Goal: Information Seeking & Learning: Compare options

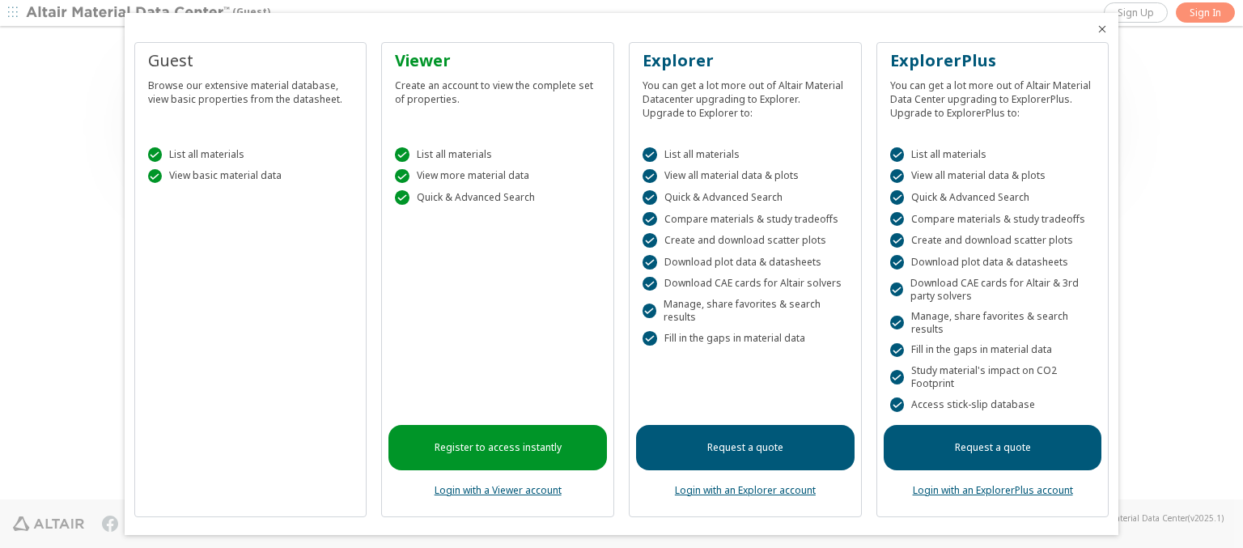
click at [1095, 29] on icon "Close" at bounding box center [1101, 29] width 13 height 13
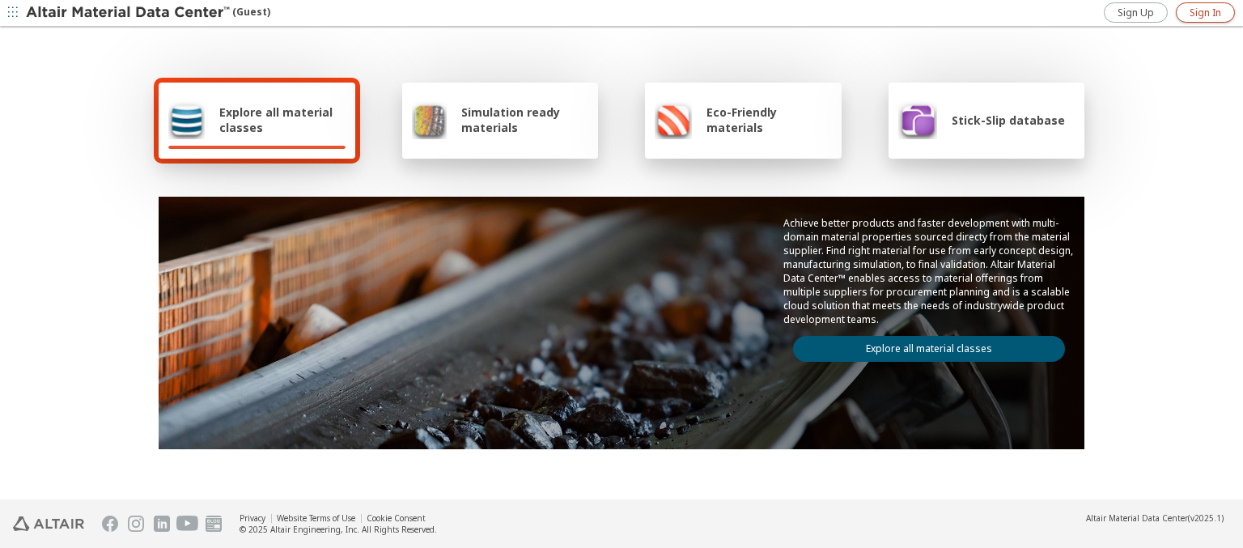
click at [1204, 12] on span "Sign In" at bounding box center [1205, 12] width 32 height 13
click at [129, 13] on img at bounding box center [129, 13] width 206 height 16
click at [276, 120] on span "Explore all material classes" at bounding box center [282, 119] width 126 height 31
click at [922, 345] on link "Explore all material classes" at bounding box center [929, 349] width 272 height 26
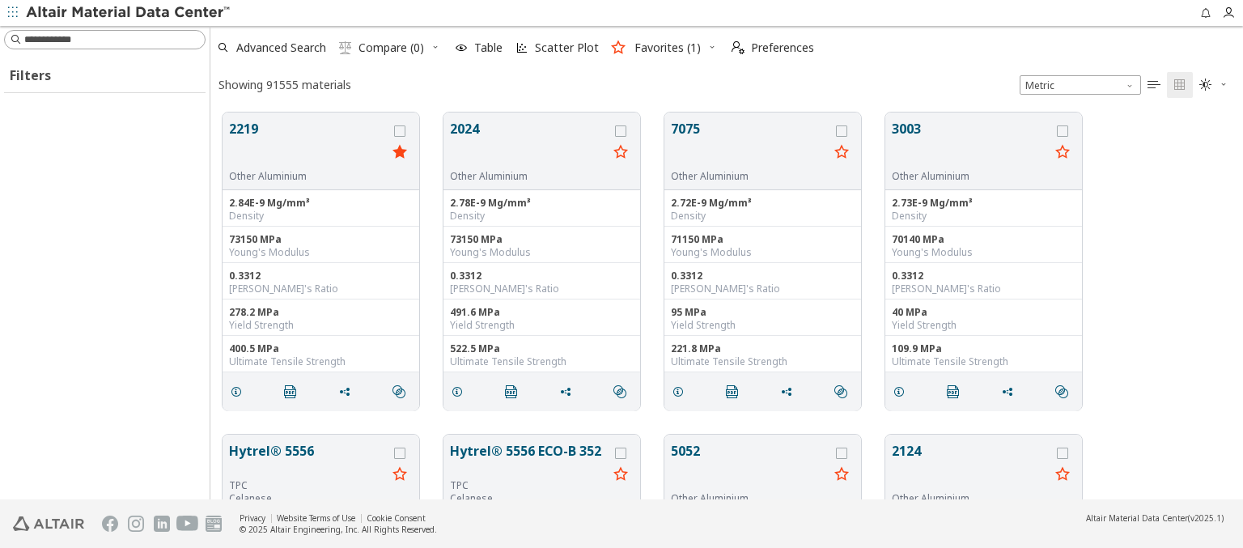
scroll to position [387, 1019]
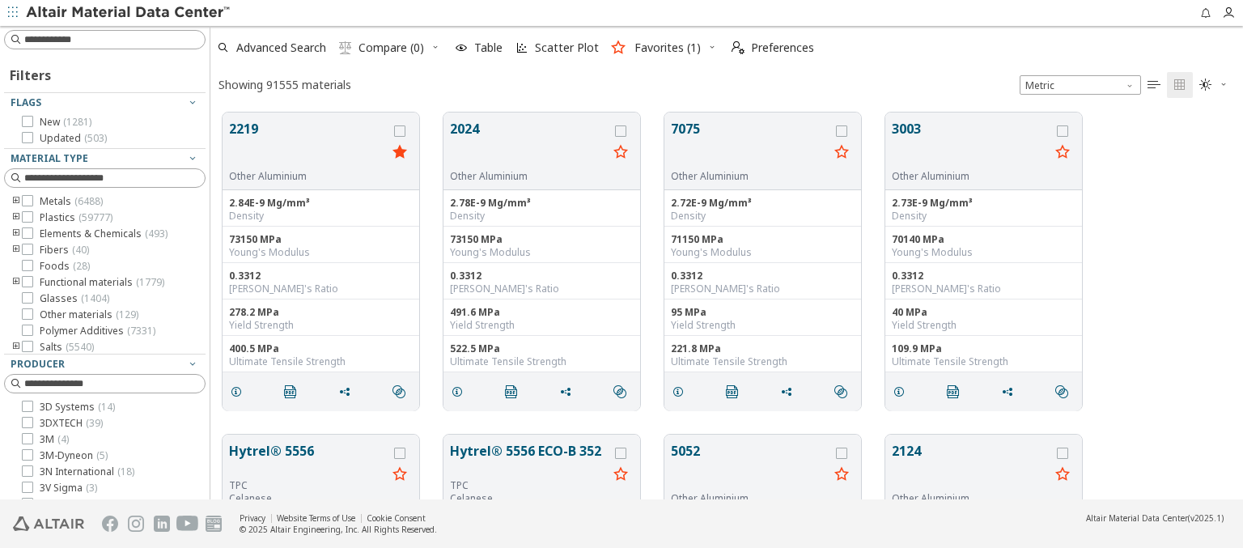
click at [707, 48] on icon "button" at bounding box center [712, 47] width 10 height 10
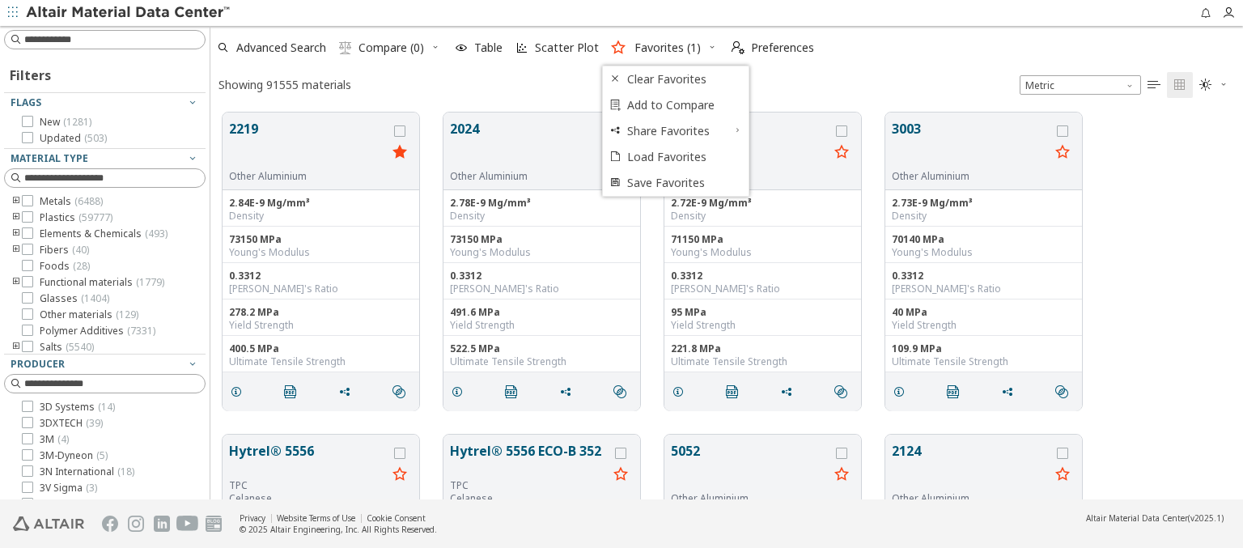
click at [186, 546] on icon "button" at bounding box center [192, 552] width 13 height 13
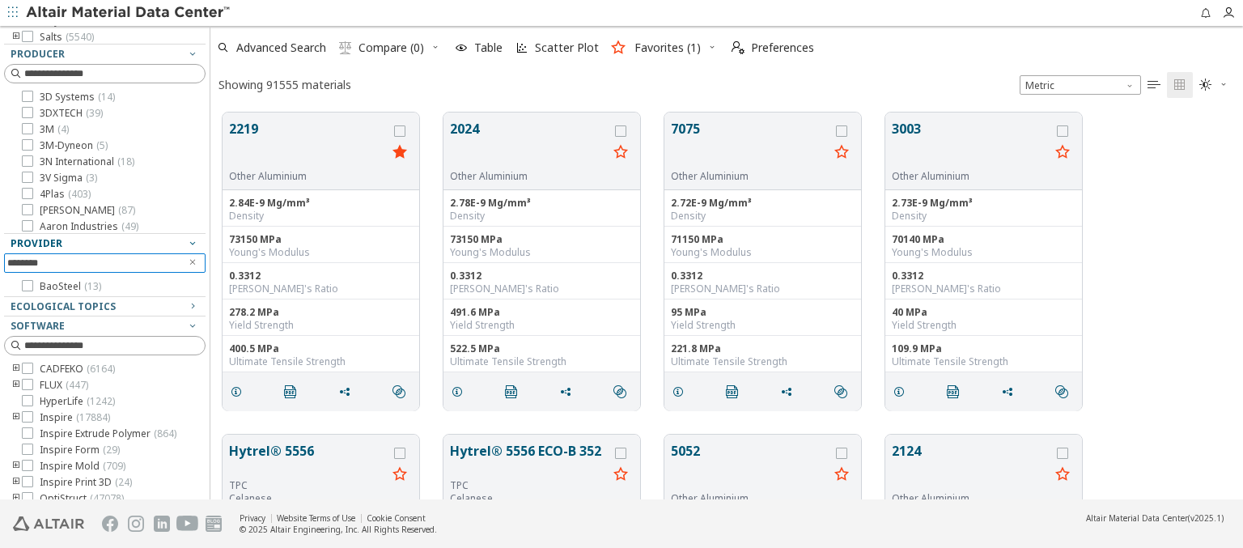
scroll to position [337, 0]
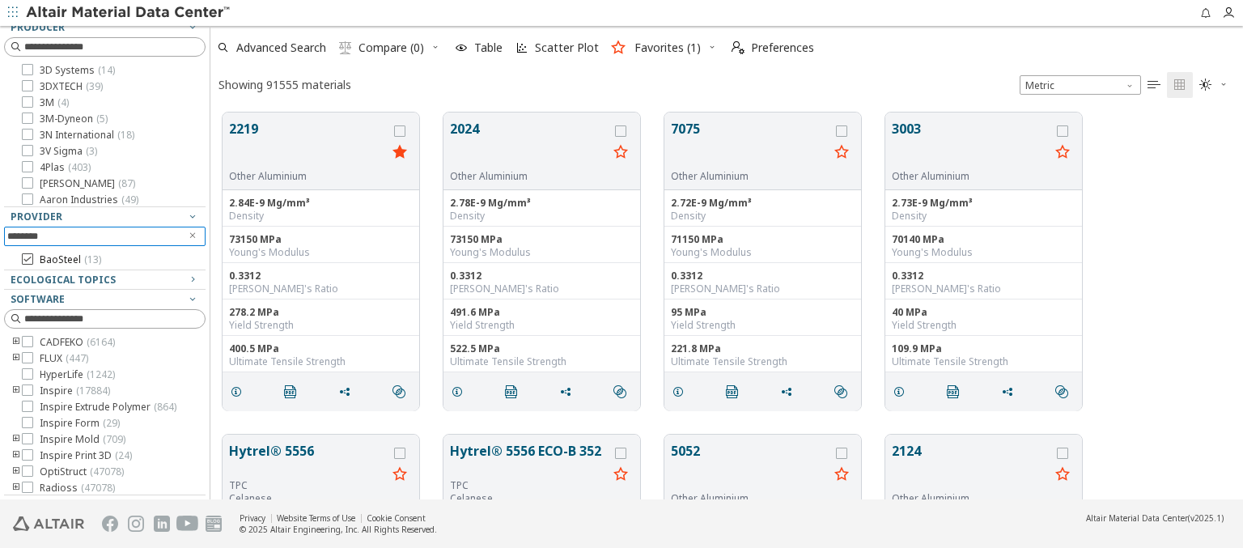
type input "********"
click at [61, 260] on span "BaoSteel ( 13 )" at bounding box center [70, 259] width 61 height 13
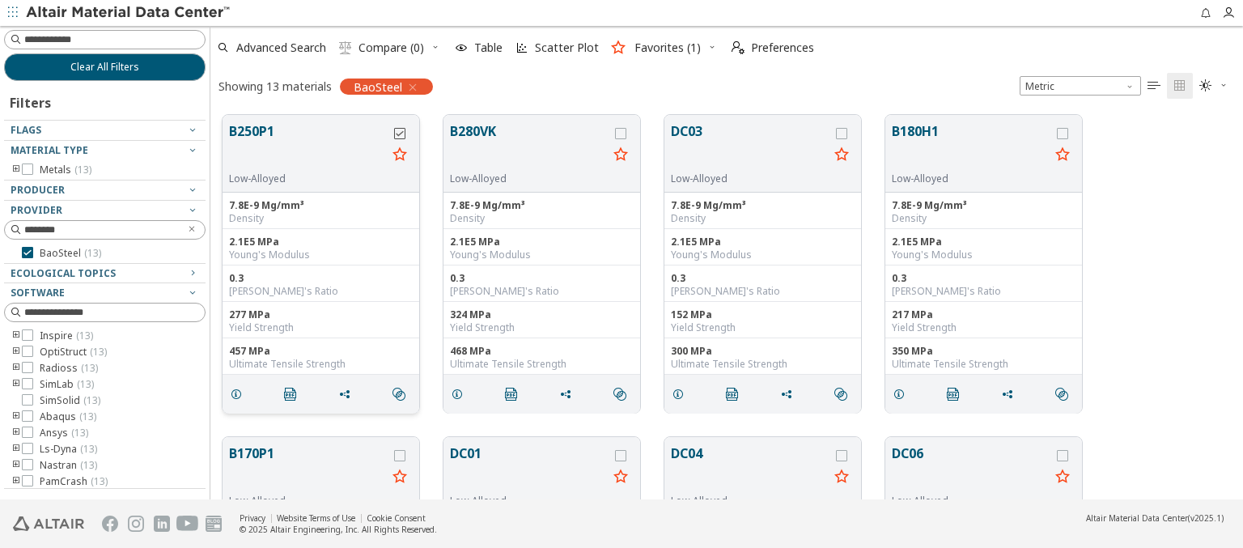
click at [399, 132] on icon "grid" at bounding box center [399, 133] width 11 height 11
click at [620, 133] on icon "grid" at bounding box center [620, 133] width 11 height 11
click at [382, 48] on span "Compare (2)" at bounding box center [391, 47] width 66 height 11
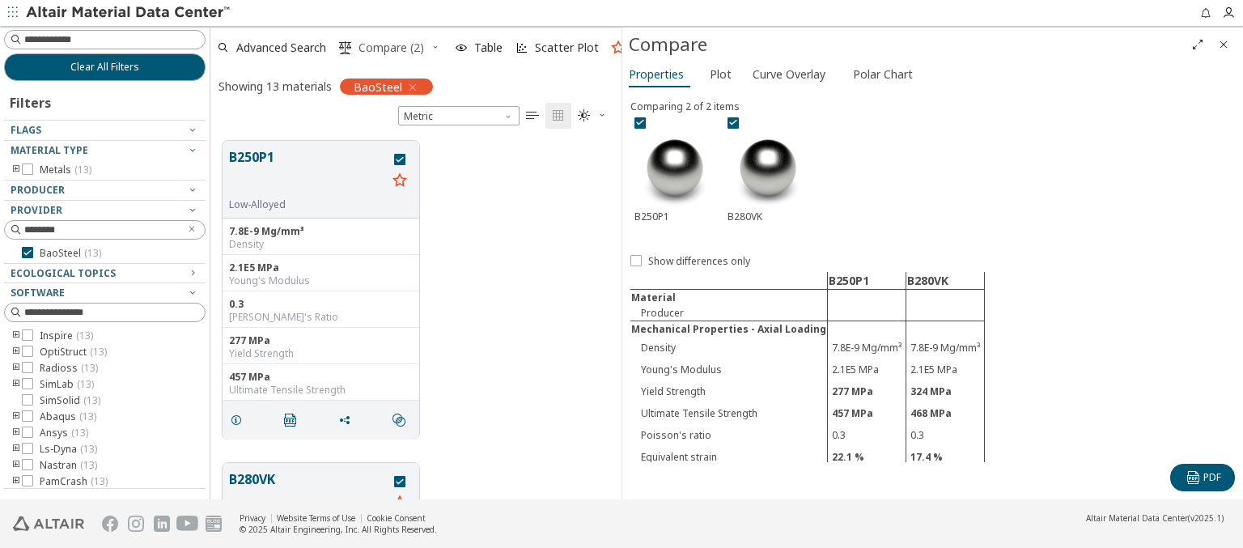
scroll to position [358, 398]
click at [878, 74] on span "Polar Chart" at bounding box center [883, 74] width 60 height 26
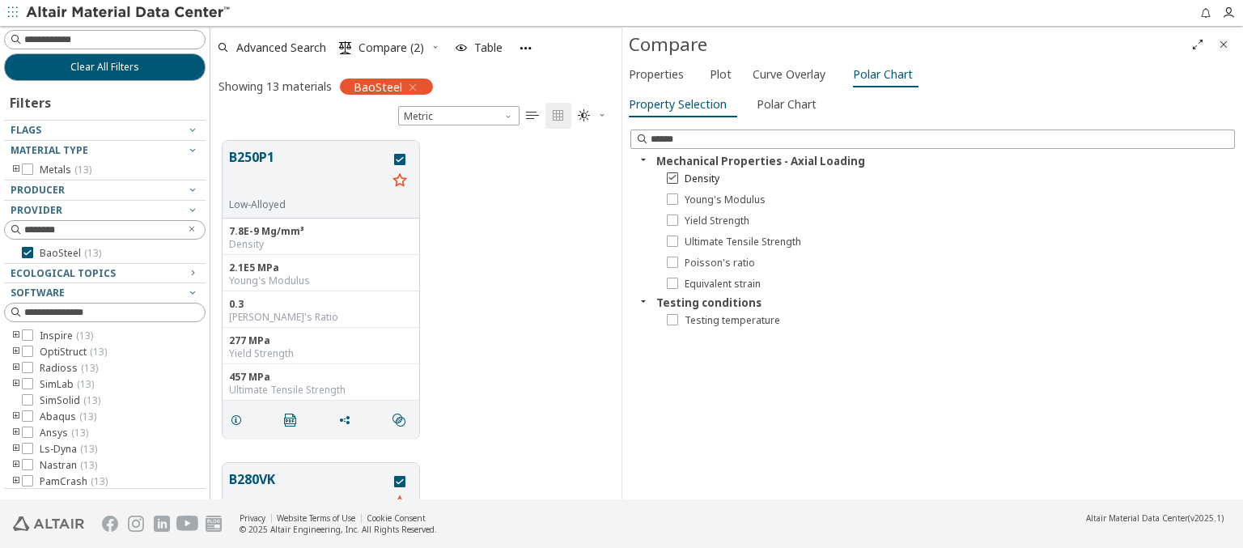
click at [692, 178] on span "Density" at bounding box center [701, 178] width 35 height 13
click at [713, 199] on span "Young's Modulus" at bounding box center [724, 199] width 81 height 13
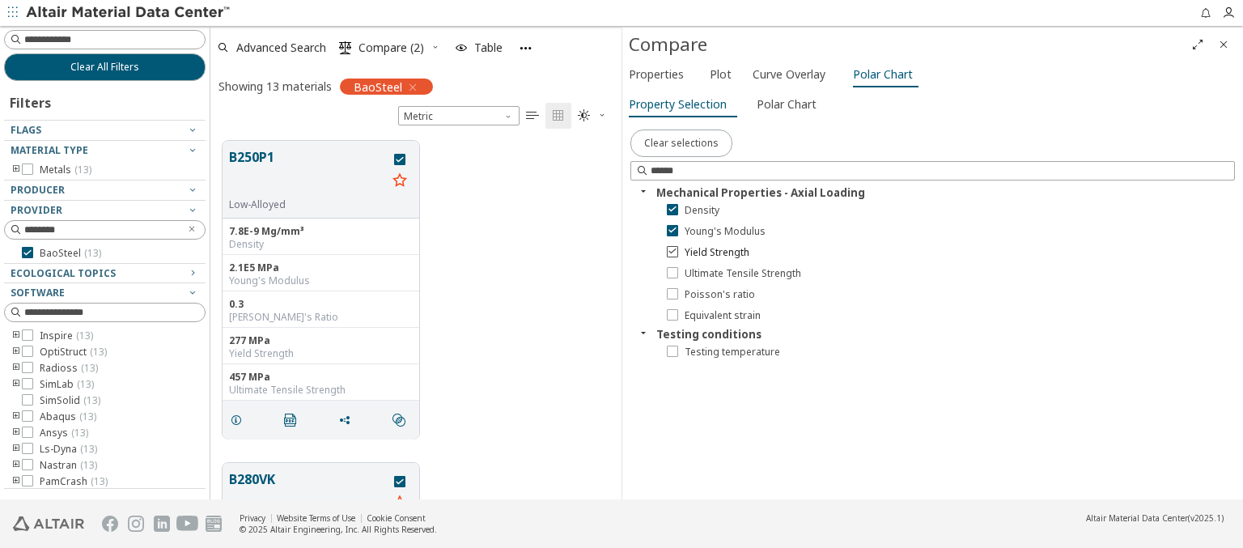
click at [707, 252] on span "Yield Strength" at bounding box center [716, 252] width 65 height 13
click at [781, 104] on span "Polar Chart" at bounding box center [786, 104] width 60 height 26
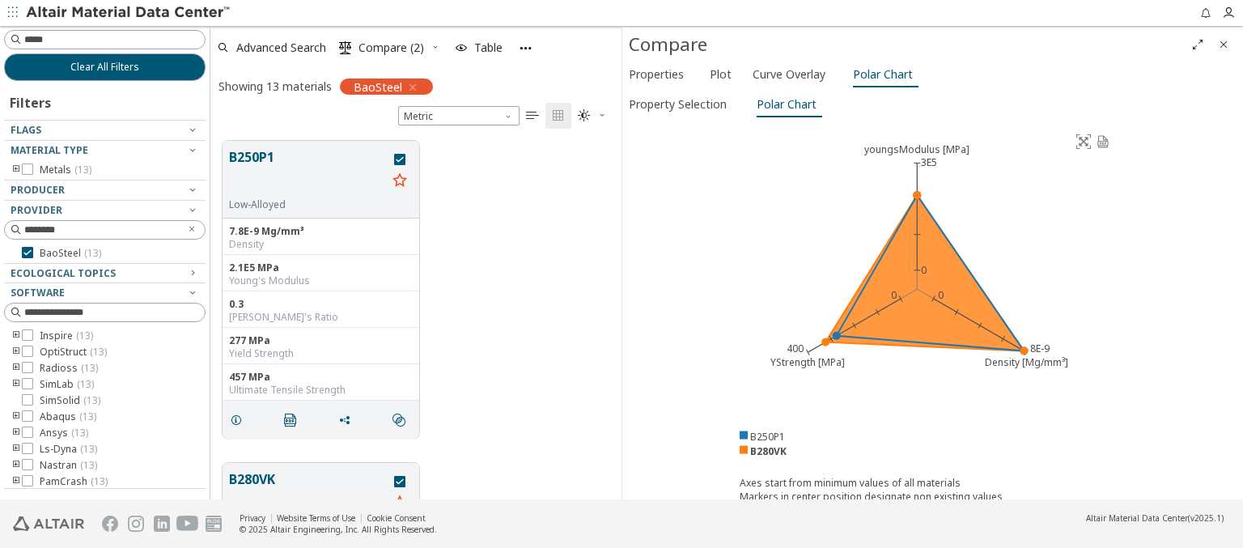
type input "******"
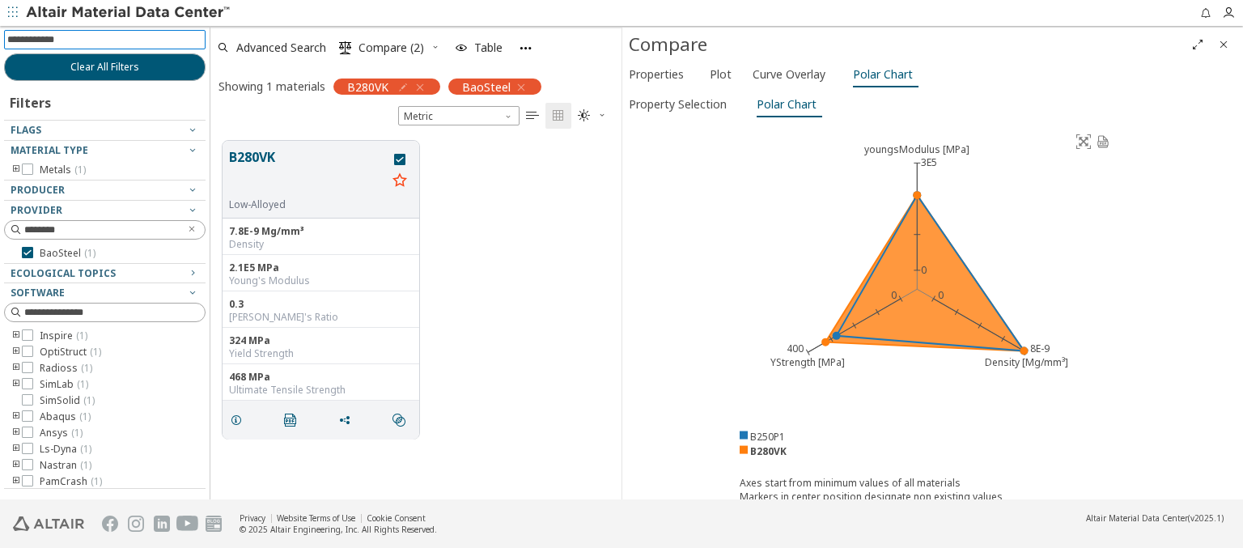
click at [1223, 44] on icon "Close" at bounding box center [1223, 44] width 13 height 13
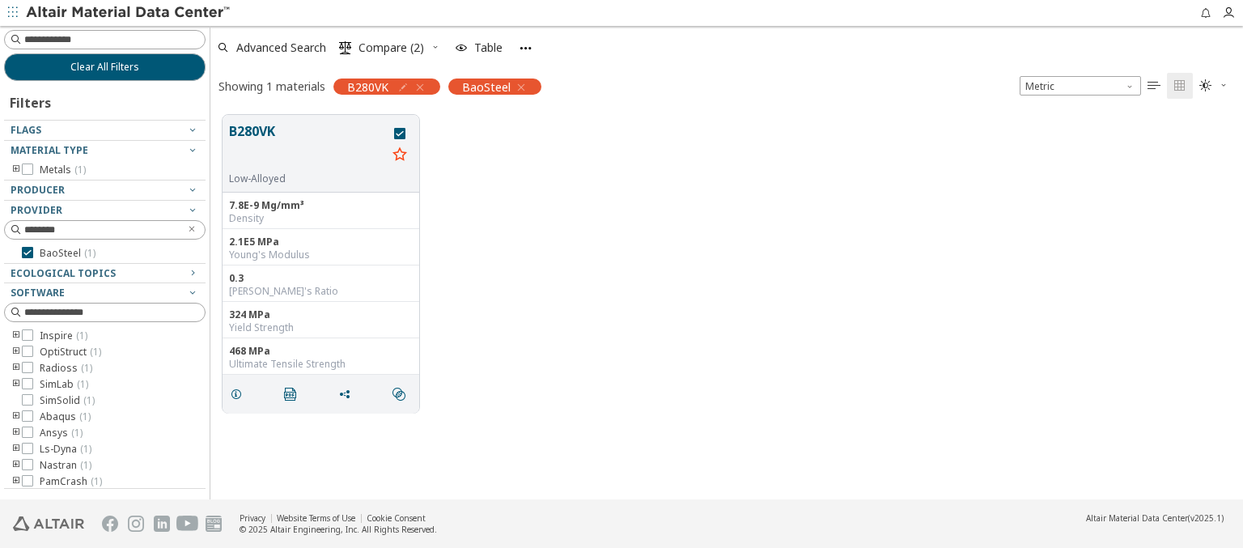
scroll to position [384, 1019]
click at [104, 66] on span "Clear All Filters" at bounding box center [104, 67] width 69 height 13
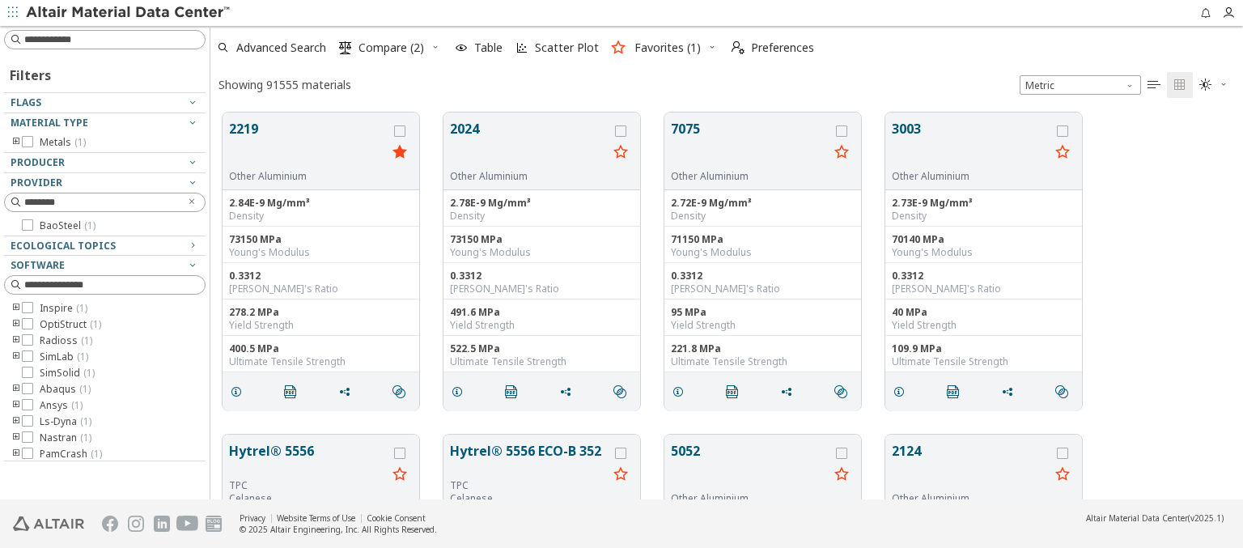
scroll to position [387, 1019]
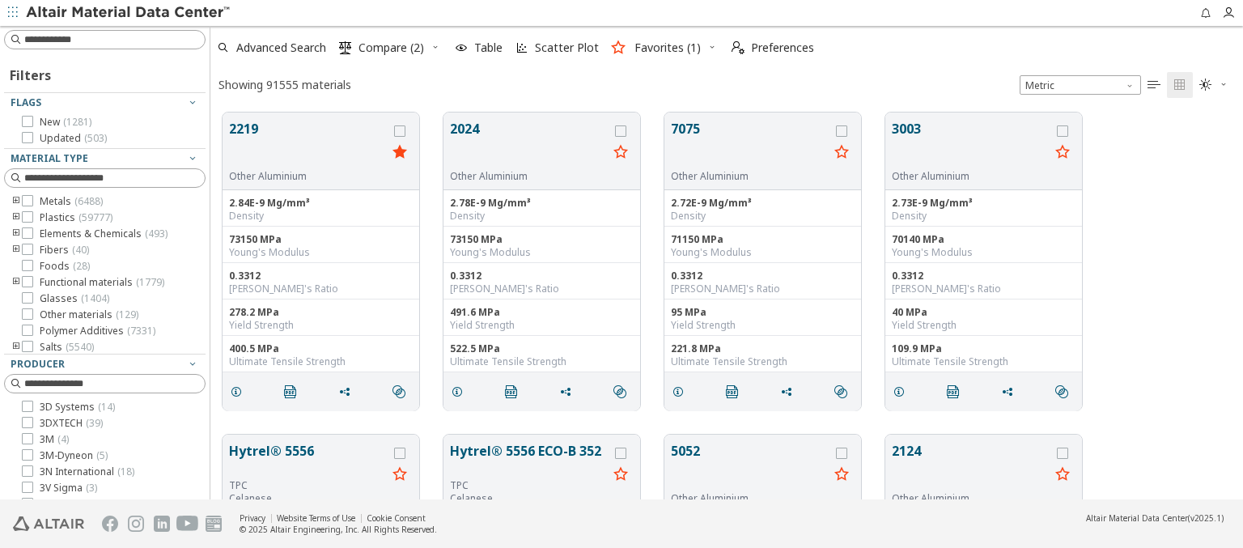
click at [129, 13] on img at bounding box center [129, 13] width 206 height 16
